Goal: Answer question/provide support: Share knowledge or assist other users

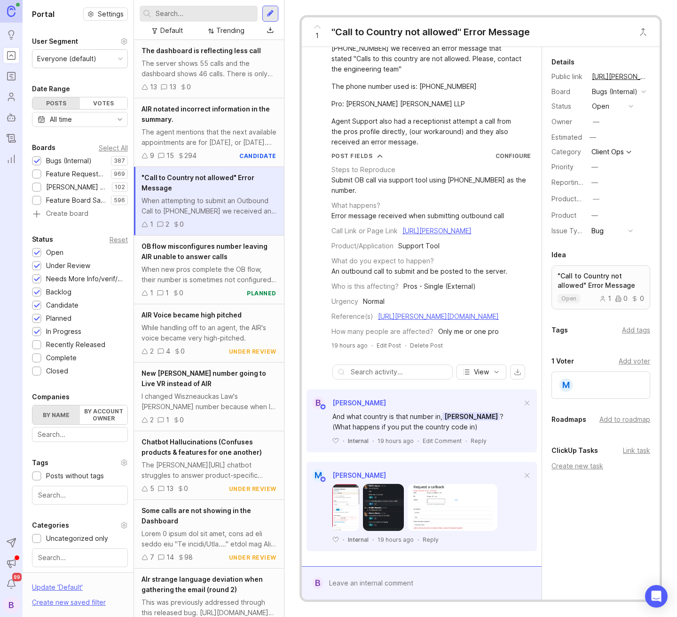
scroll to position [57, 0]
click at [605, 109] on div "open" at bounding box center [600, 106] width 17 height 10
click at [615, 162] on div "needs more info/verif/repro" at bounding box center [624, 162] width 60 height 16
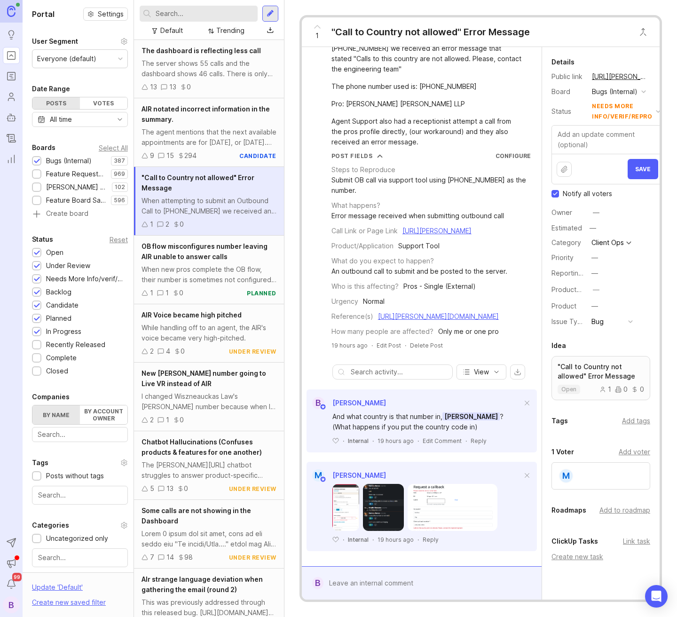
click at [633, 179] on button "Save" at bounding box center [642, 169] width 31 height 20
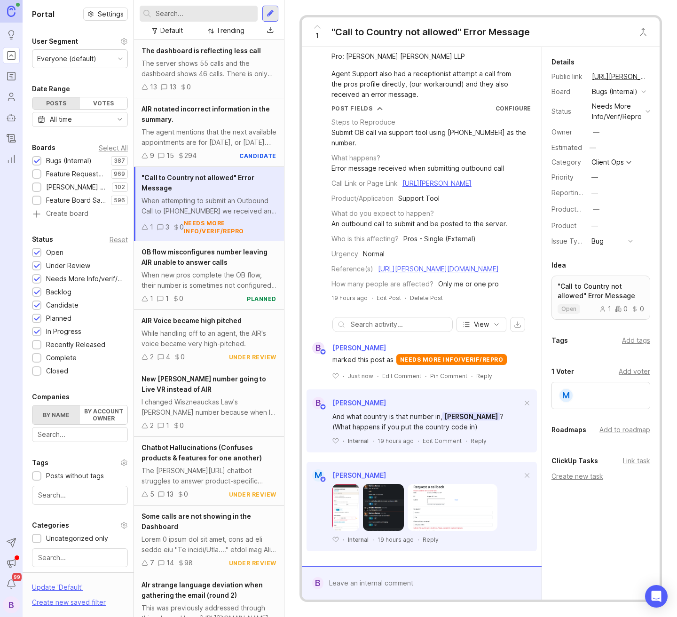
scroll to position [104, 0]
drag, startPoint x: 449, startPoint y: 112, endPoint x: 489, endPoint y: 130, distance: 43.5
click at [485, 127] on div "Submit OB call via support tool using [PHONE_NUMBER] as the number." at bounding box center [430, 137] width 199 height 21
drag, startPoint x: 489, startPoint y: 128, endPoint x: 495, endPoint y: 120, distance: 10.1
click at [492, 126] on div "Steps to Reproduce Submit OB call via support tool using [PHONE_NUMBER] as the …" at bounding box center [430, 200] width 199 height 177
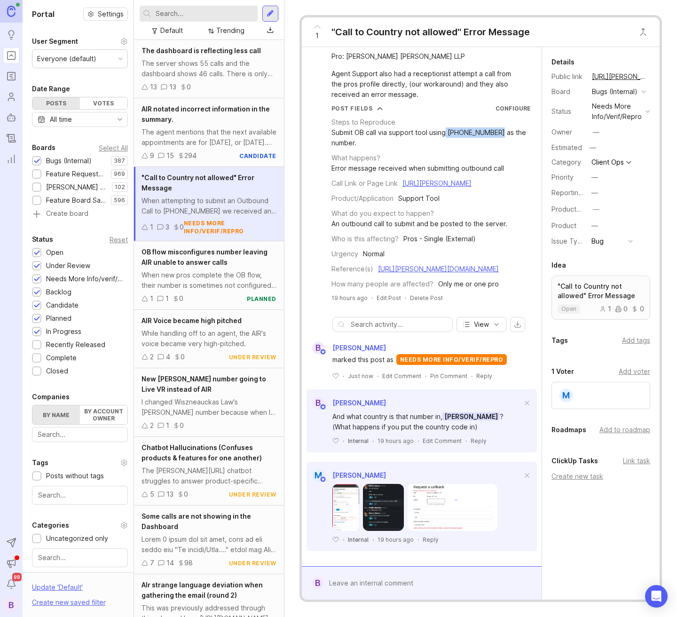
drag, startPoint x: 498, startPoint y: 110, endPoint x: 446, endPoint y: 112, distance: 51.2
click at [446, 127] on div "Submit OB call via support tool using [PHONE_NUMBER] as the number." at bounding box center [430, 137] width 199 height 21
copy div "[PHONE_NUMBER]"
click at [445, 179] on link "[URL][PERSON_NAME]" at bounding box center [436, 183] width 69 height 8
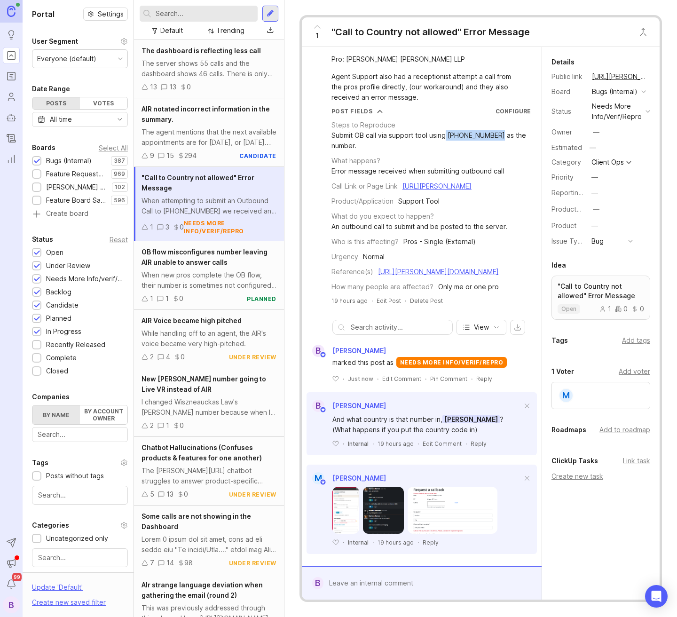
click at [453, 529] on img at bounding box center [452, 509] width 90 height 47
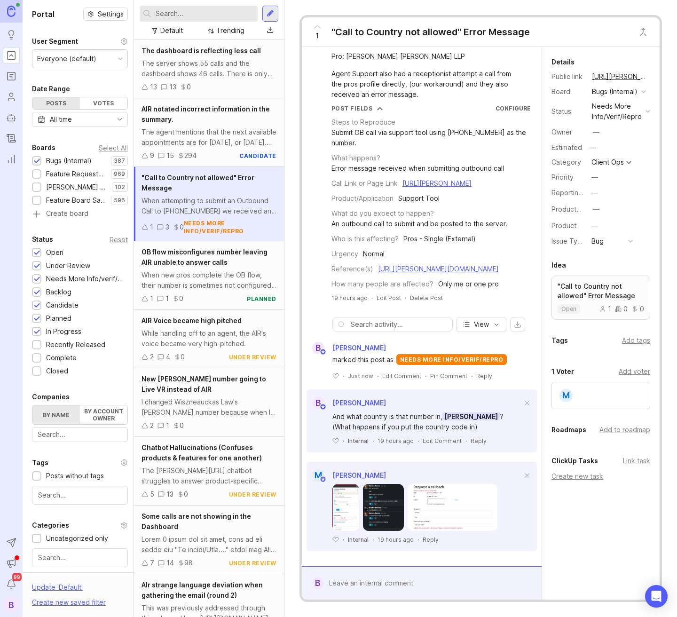
scroll to position [104, 0]
click at [372, 581] on div at bounding box center [428, 583] width 210 height 18
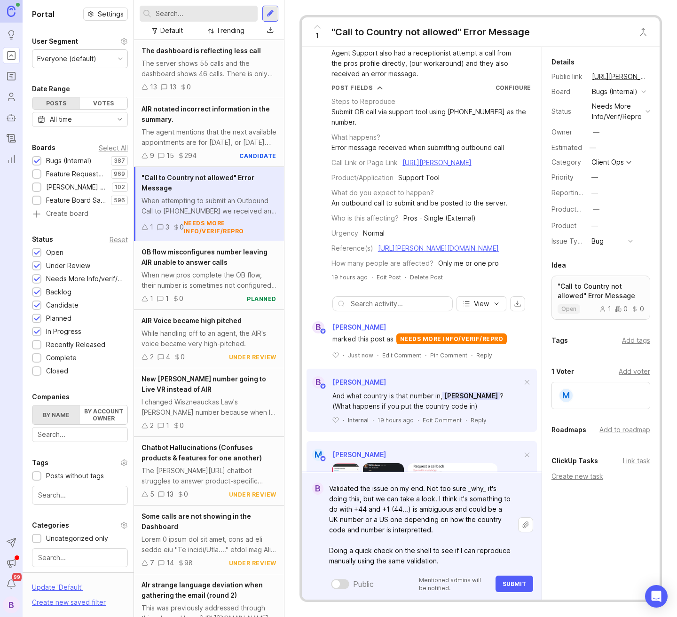
type textarea "Validated the issue on my end. Not too sure _why_ it's doing this, but we can t…"
click at [515, 586] on span "Submit" at bounding box center [513, 583] width 23 height 7
click at [624, 116] on div "needs more info/verif/repro" at bounding box center [617, 111] width 50 height 21
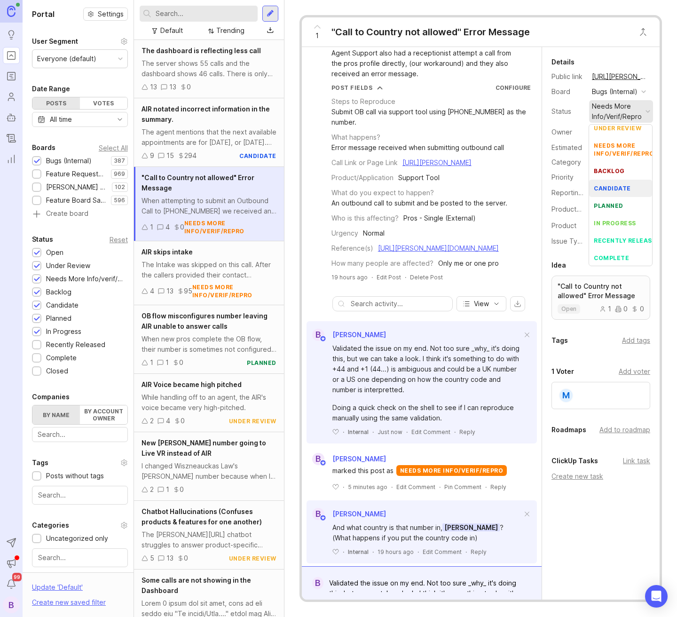
scroll to position [23, 0]
click at [620, 226] on div "in progress" at bounding box center [615, 223] width 42 height 8
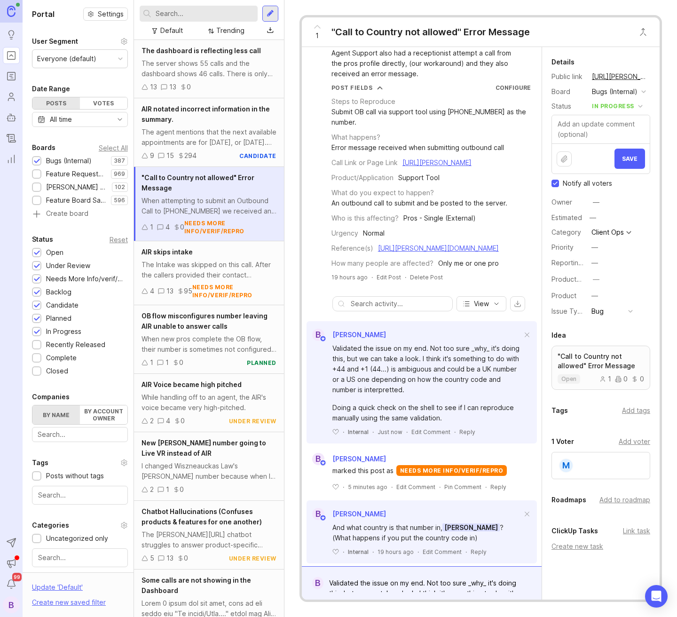
drag, startPoint x: 617, startPoint y: 171, endPoint x: 674, endPoint y: 182, distance: 58.1
click at [622, 162] on span "Save" at bounding box center [630, 158] width 16 height 7
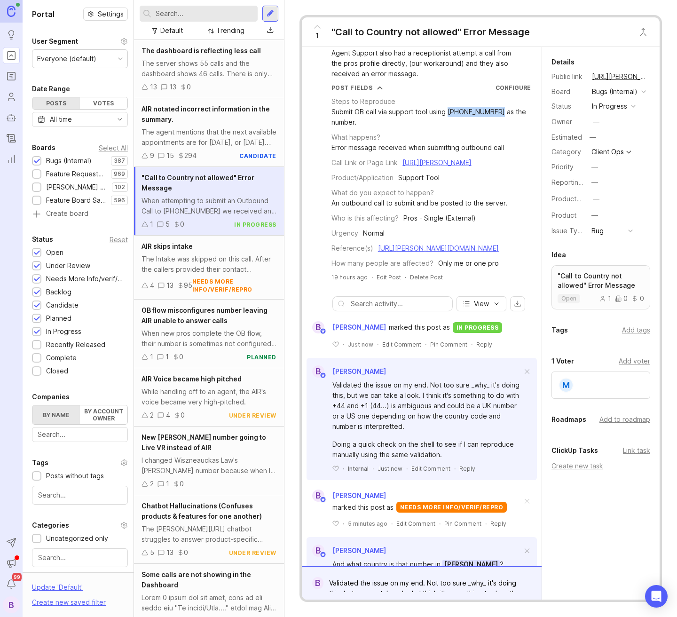
drag, startPoint x: 492, startPoint y: 110, endPoint x: 8, endPoint y: 209, distance: 493.9
click at [448, 114] on div "Submit OB call via support tool using [PHONE_NUMBER] as the number." at bounding box center [430, 117] width 199 height 21
copy div "[PHONE_NUMBER]"
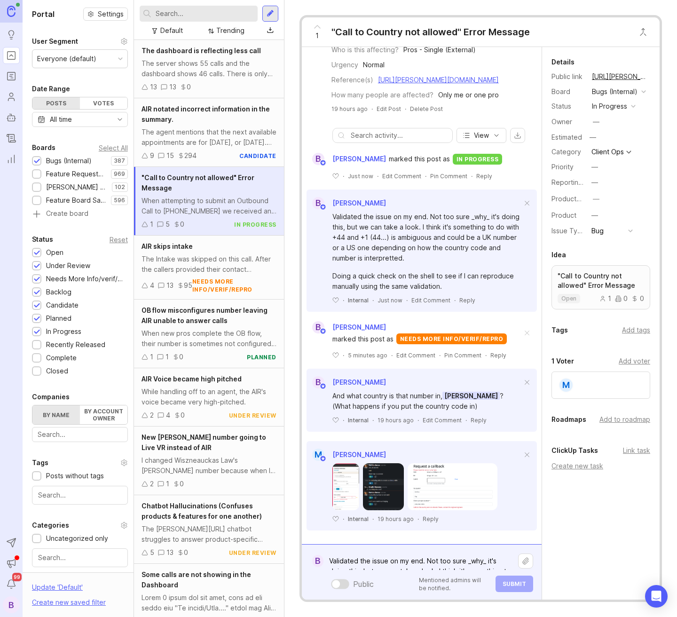
click at [376, 579] on div "Validated the issue on my end. Not too sure _why_ it's doing this, but we can t…" at bounding box center [428, 572] width 210 height 40
paste textarea "[URL][DOMAIN_NAME]"
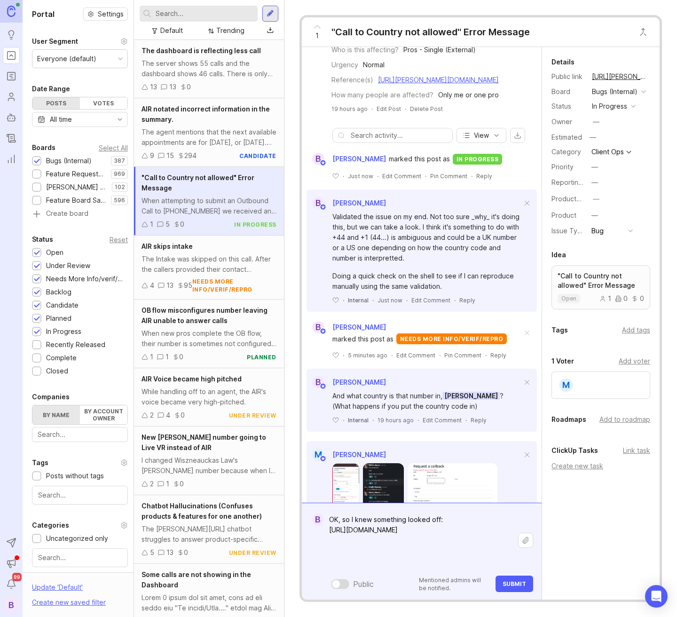
click at [359, 557] on textarea "OK, so I knew something looked off: [URL][DOMAIN_NAME]" at bounding box center [420, 539] width 195 height 59
paste textarea "That number [PHONE_NUMBER] is not a U.S. number — that’s why your system is fla…"
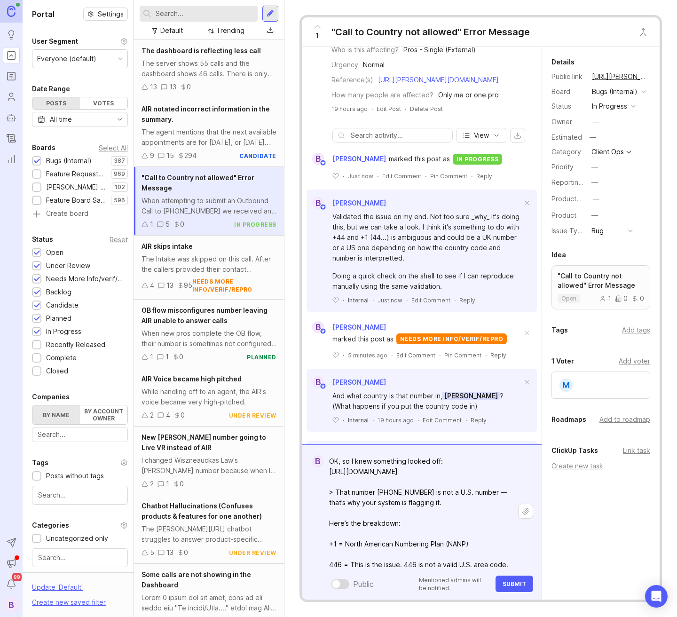
scroll to position [195, 0]
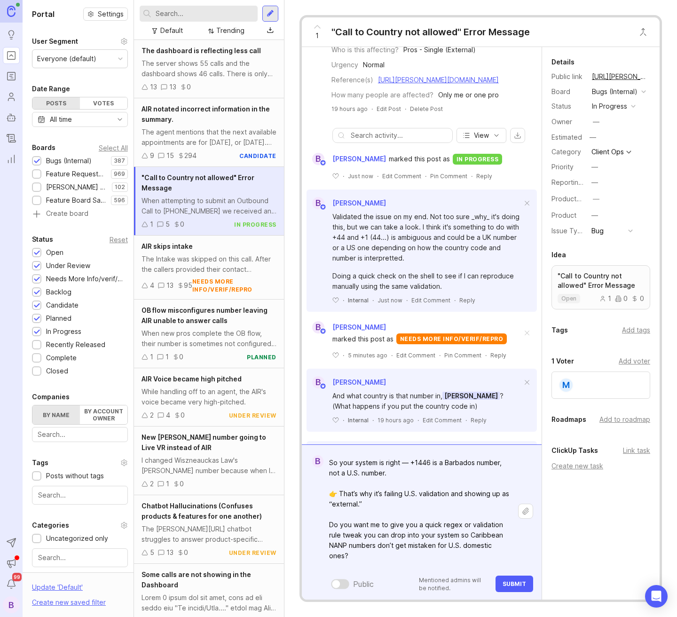
drag, startPoint x: 392, startPoint y: 570, endPoint x: 347, endPoint y: 547, distance: 51.1
click at [322, 540] on form "B OK, so I knew something looked off: [URL][DOMAIN_NAME] > That number [PHONE_N…" at bounding box center [422, 521] width 240 height 155
drag, startPoint x: 361, startPoint y: 567, endPoint x: 323, endPoint y: 533, distance: 50.6
click at [323, 533] on textarea "OK, so I knew something looked off: [URL][DOMAIN_NAME] > That number [PHONE_NUM…" at bounding box center [420, 414] width 195 height 318
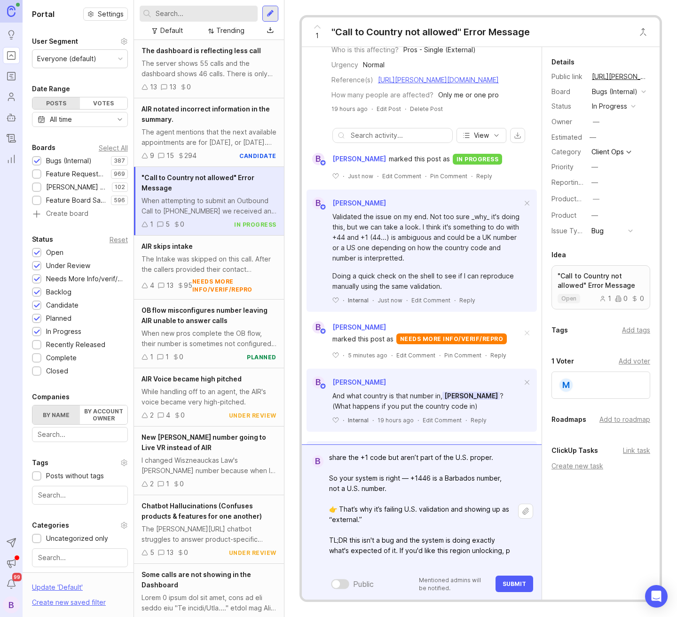
scroll to position [190, 0]
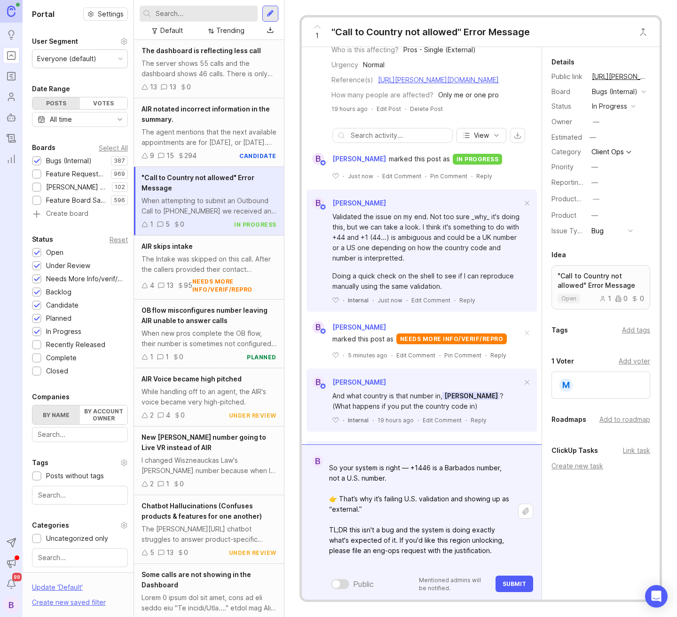
type textarea "OK, so I knew something looked off: [URL][DOMAIN_NAME] > That number [PHONE_NUM…"
click at [516, 582] on span "Submit" at bounding box center [513, 583] width 23 height 7
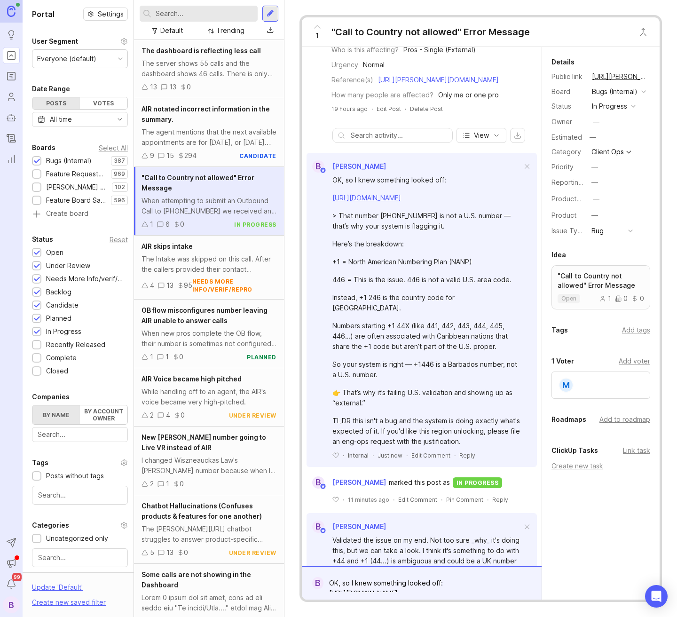
scroll to position [0, 0]
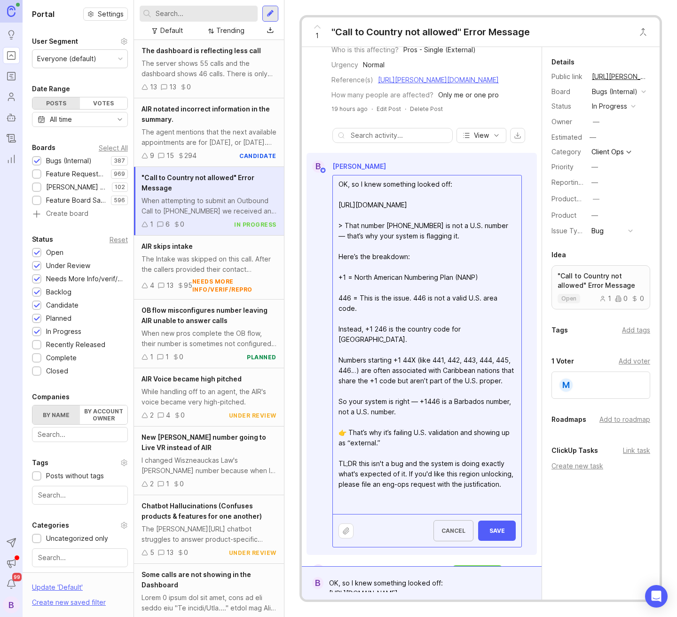
click at [345, 258] on textarea "OK, so I knew something looked off: [URL][DOMAIN_NAME] > That number [PHONE_NUM…" at bounding box center [427, 344] width 188 height 338
drag, startPoint x: 409, startPoint y: 475, endPoint x: 310, endPoint y: 254, distance: 241.9
click at [310, 254] on div "OK, so I knew something looked off: [URL][DOMAIN_NAME] That number [PHONE_NUMBE…" at bounding box center [421, 359] width 230 height 375
click at [377, 279] on textarea "OK, so I knew something looked off: [URL][DOMAIN_NAME] That number [PHONE_NUMBE…" at bounding box center [427, 344] width 188 height 338
click at [348, 249] on textarea "OK, so I knew something looked off: [URL][DOMAIN_NAME] That number [PHONE_NUMBE…" at bounding box center [427, 344] width 188 height 338
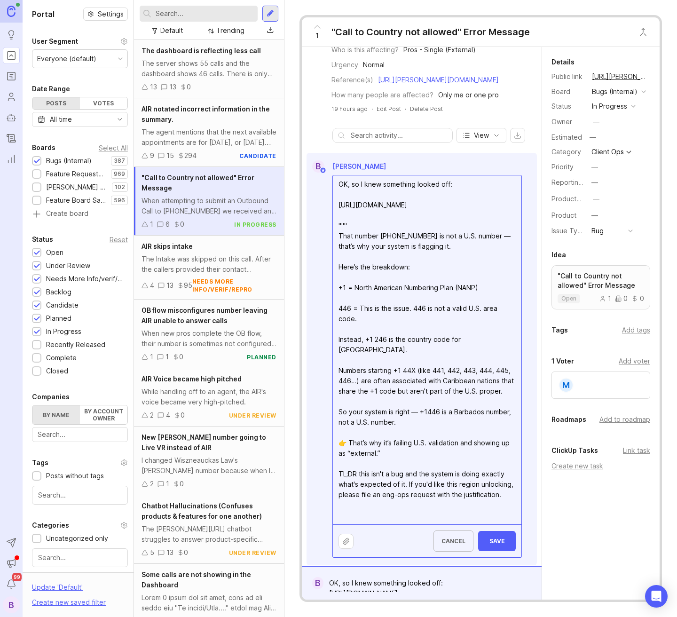
click at [393, 483] on textarea "OK, so I knew something looked off: [URL][DOMAIN_NAME] """ That number [PHONE_N…" at bounding box center [427, 349] width 188 height 349
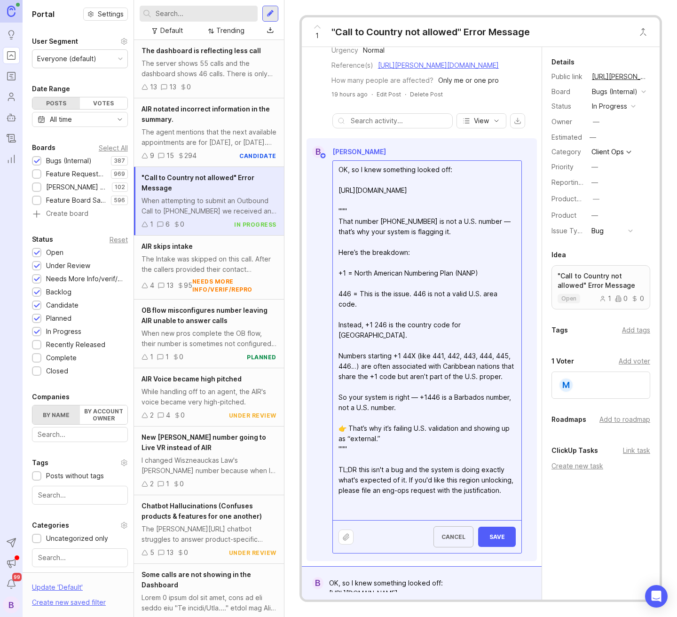
scroll to position [303, 0]
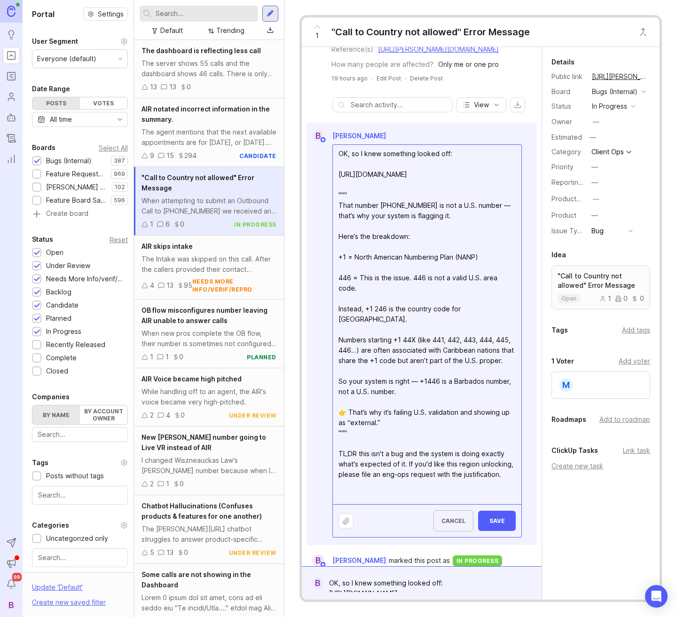
type textarea "OK, so I knew something looked off: [URL][DOMAIN_NAME] """ That number [PHONE_N…"
click at [500, 524] on span "Save" at bounding box center [496, 520] width 23 height 7
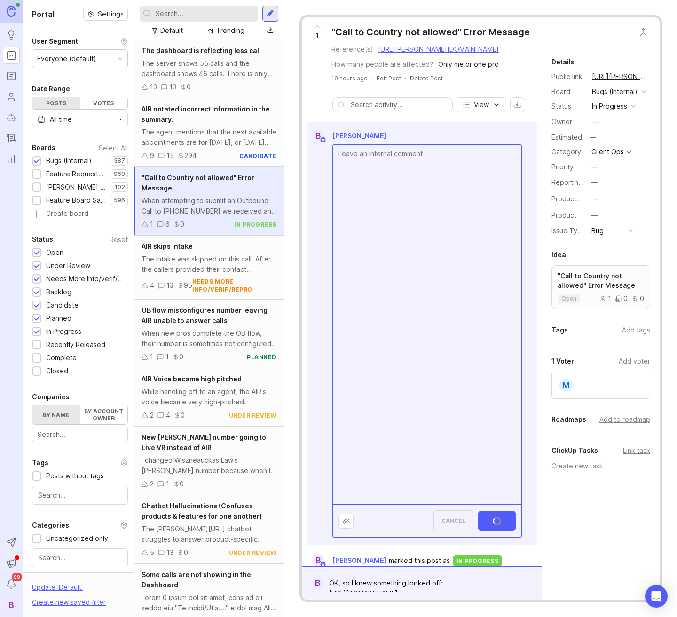
click at [606, 107] on div "in progress" at bounding box center [609, 106] width 35 height 10
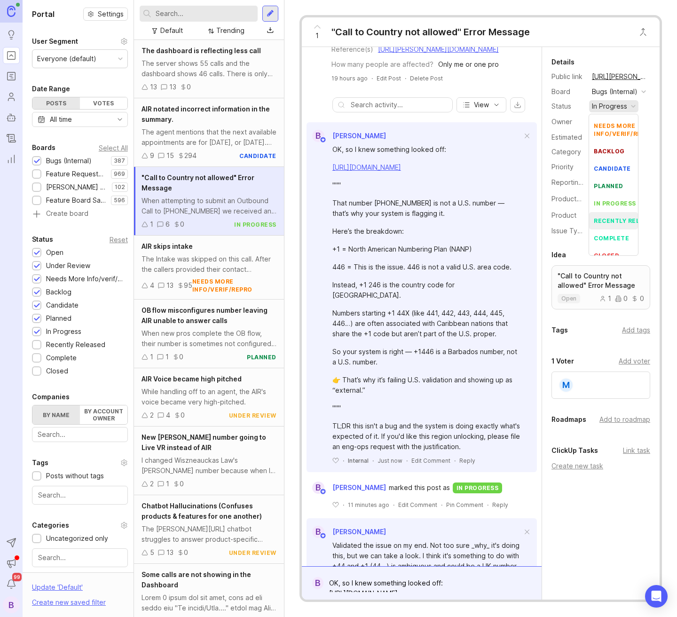
scroll to position [48, 0]
click at [617, 242] on div "closed" at bounding box center [606, 246] width 25 height 8
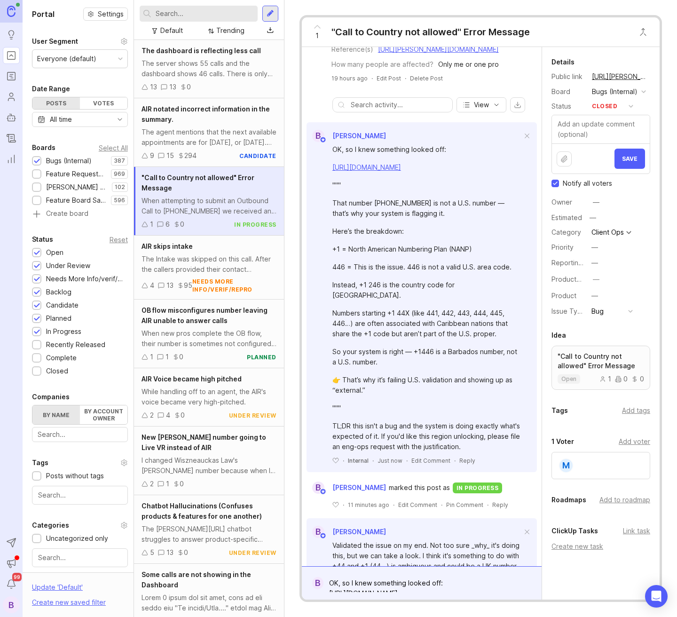
click at [598, 136] on textarea at bounding box center [601, 129] width 98 height 28
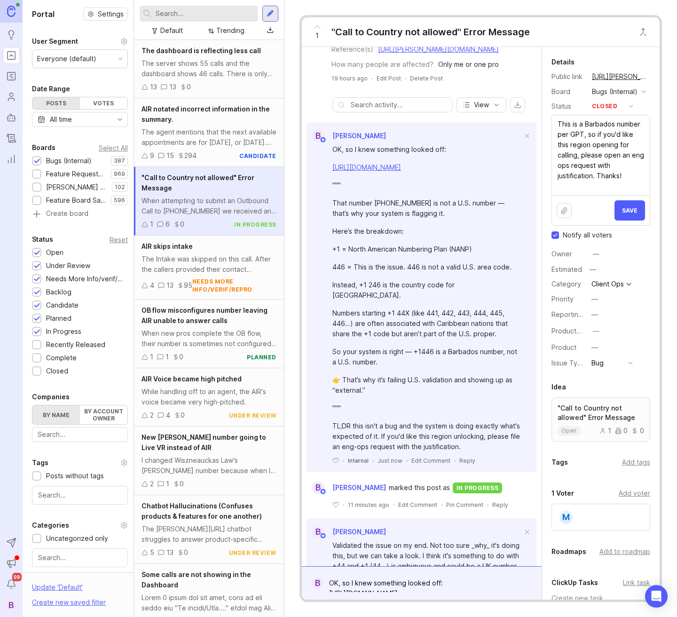
type textarea "This is a Barbados number per GPT, so if you'd like this region opening for cal…"
click at [619, 220] on button "Save" at bounding box center [629, 210] width 31 height 20
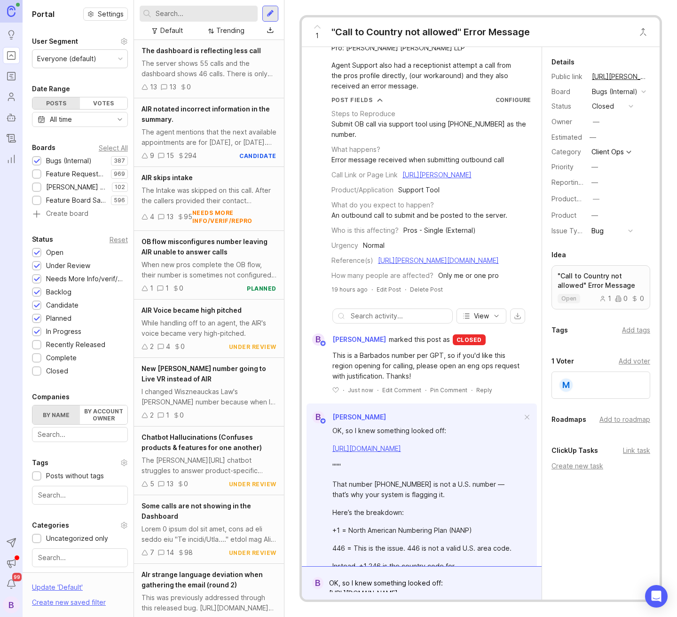
scroll to position [0, 0]
